Goal: Navigation & Orientation: Find specific page/section

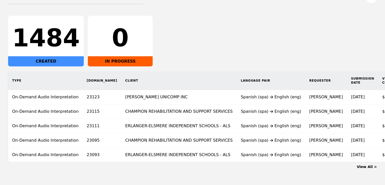
scroll to position [76, 0]
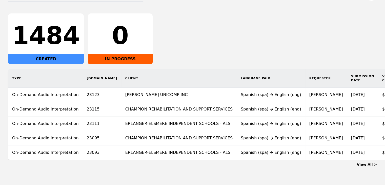
click at [366, 166] on link "View All >" at bounding box center [367, 164] width 20 height 4
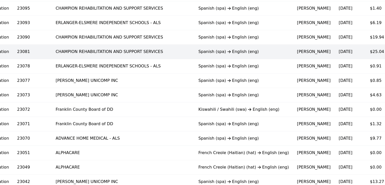
scroll to position [86, 0]
